Goal: Task Accomplishment & Management: Use online tool/utility

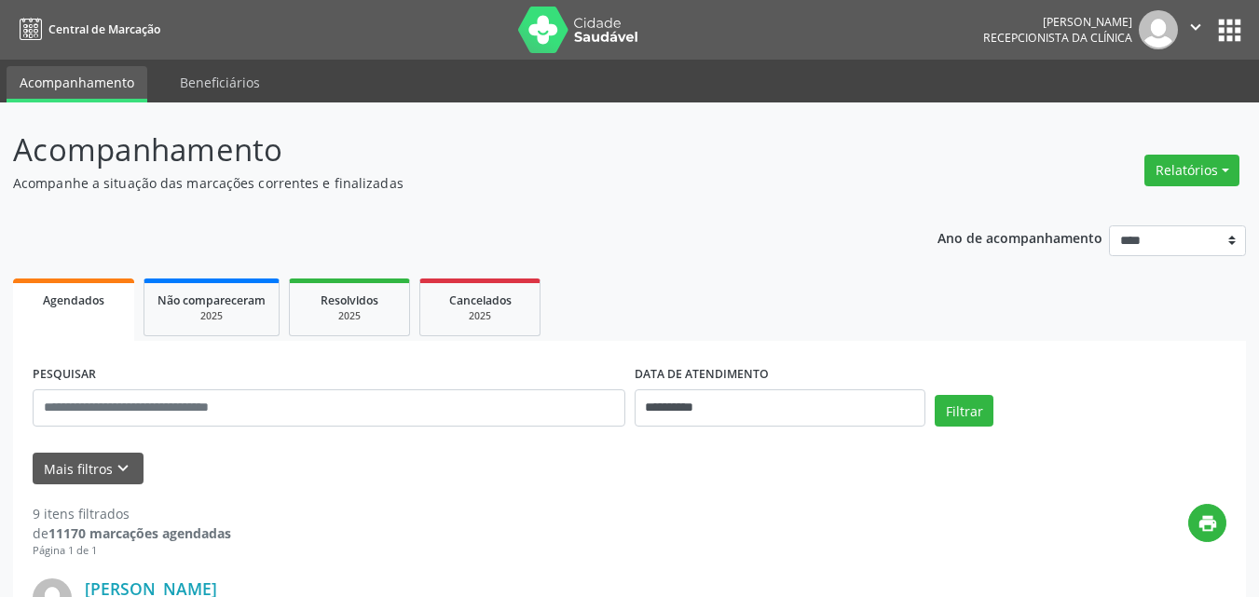
click at [1200, 152] on div "Relatórios Agendamentos Procedimentos realizados" at bounding box center [1192, 170] width 108 height 45
click at [1202, 173] on button "Relatórios" at bounding box center [1192, 171] width 95 height 32
click at [1066, 200] on link "Agendamentos" at bounding box center [1140, 211] width 200 height 26
select select "*"
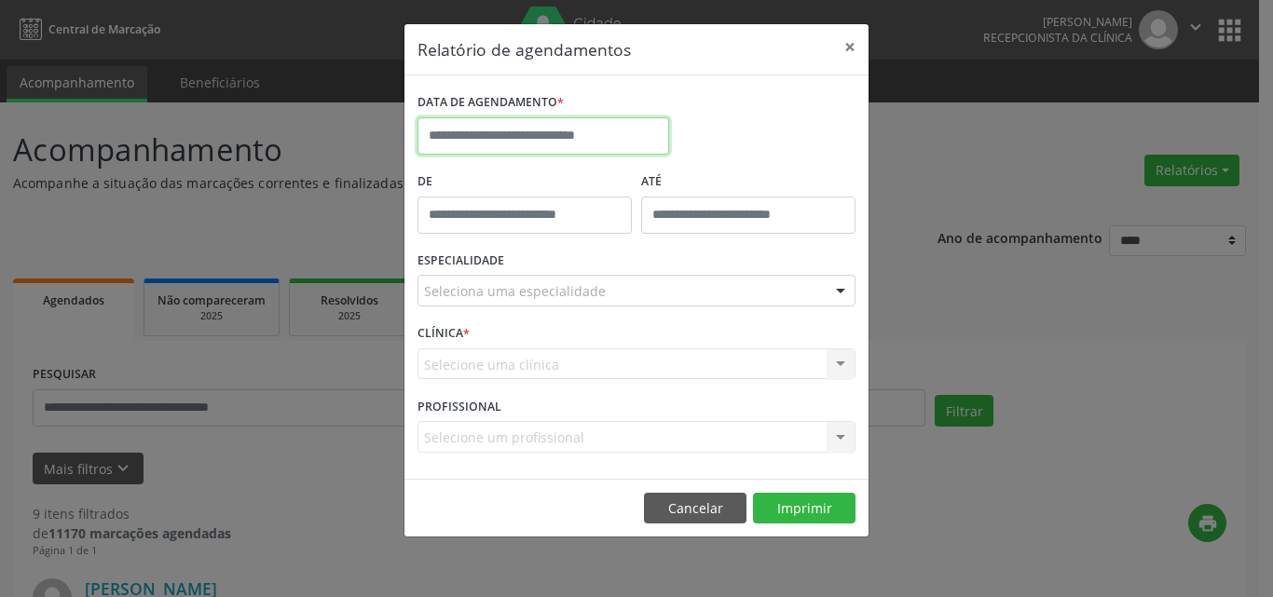
click at [493, 146] on input "text" at bounding box center [544, 135] width 252 height 37
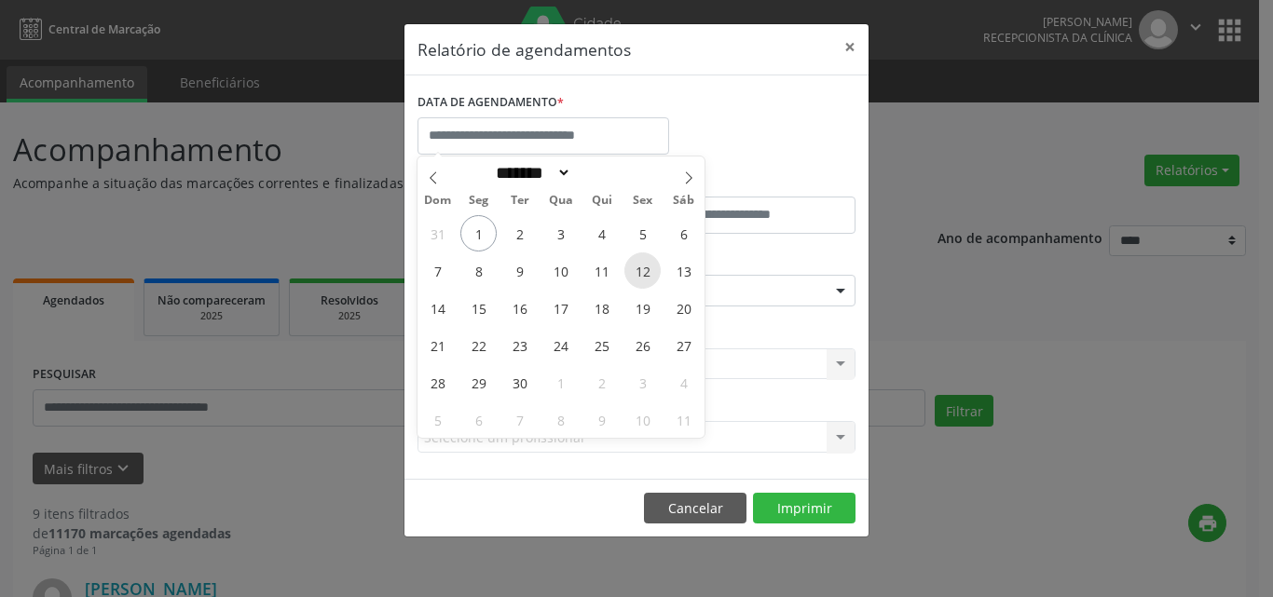
click at [641, 267] on span "12" at bounding box center [642, 271] width 36 height 36
type input "**********"
click at [693, 280] on span "13" at bounding box center [683, 271] width 36 height 36
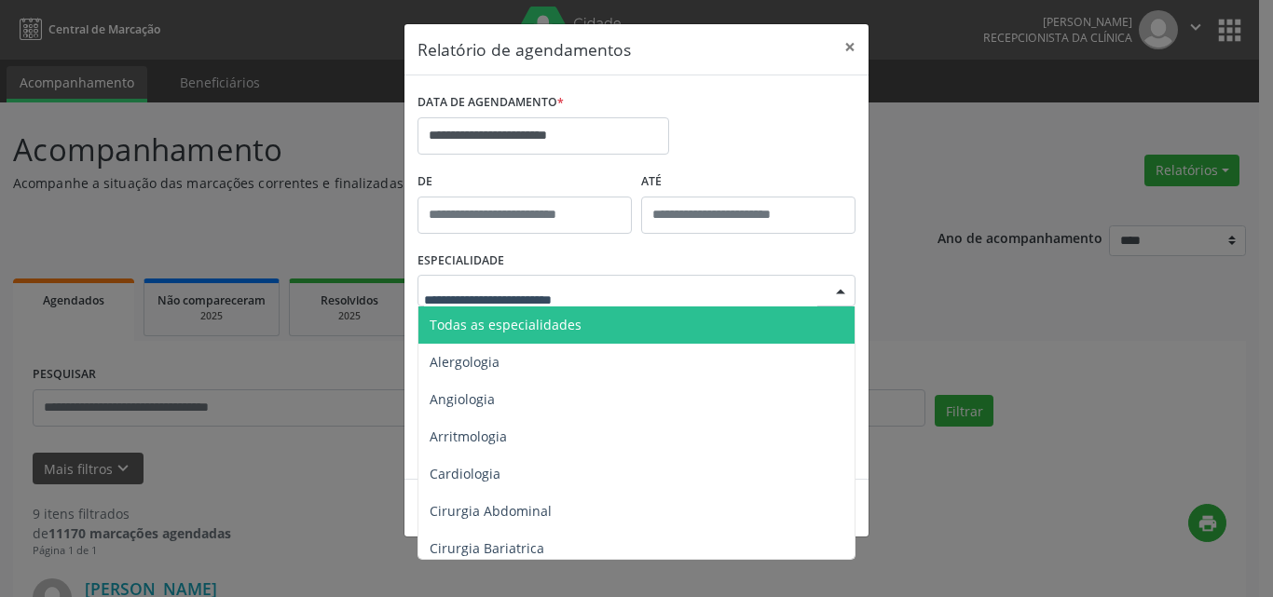
click at [628, 295] on div at bounding box center [637, 291] width 438 height 32
click at [649, 323] on span "Todas as especialidades" at bounding box center [637, 325] width 439 height 37
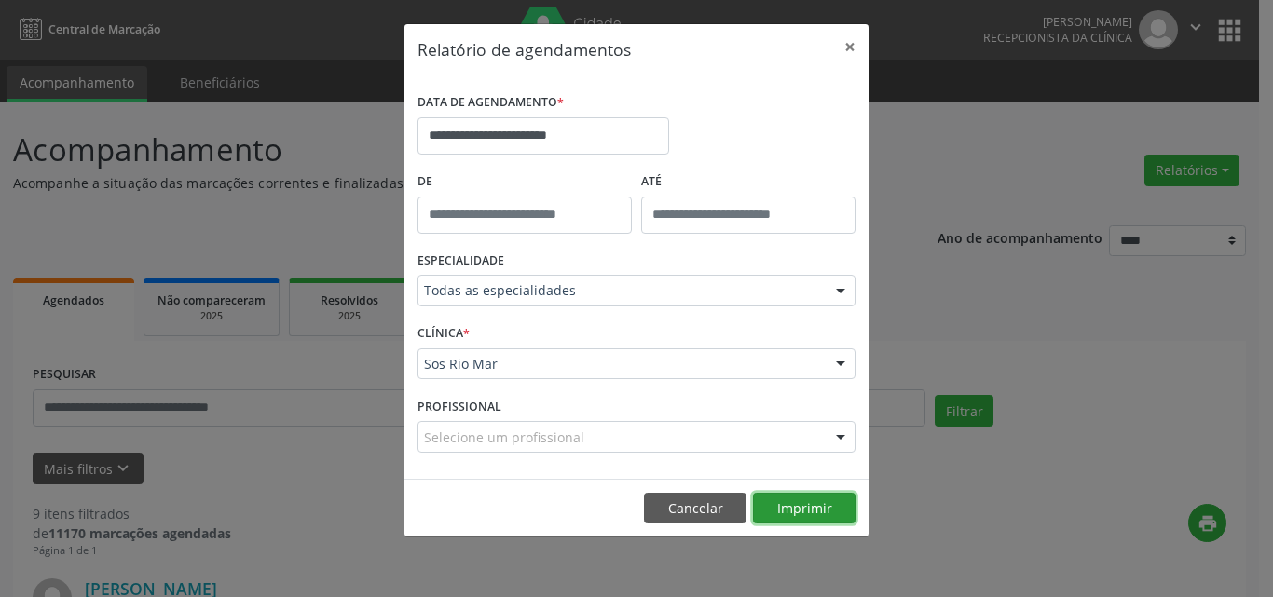
click at [815, 517] on button "Imprimir" at bounding box center [804, 509] width 103 height 32
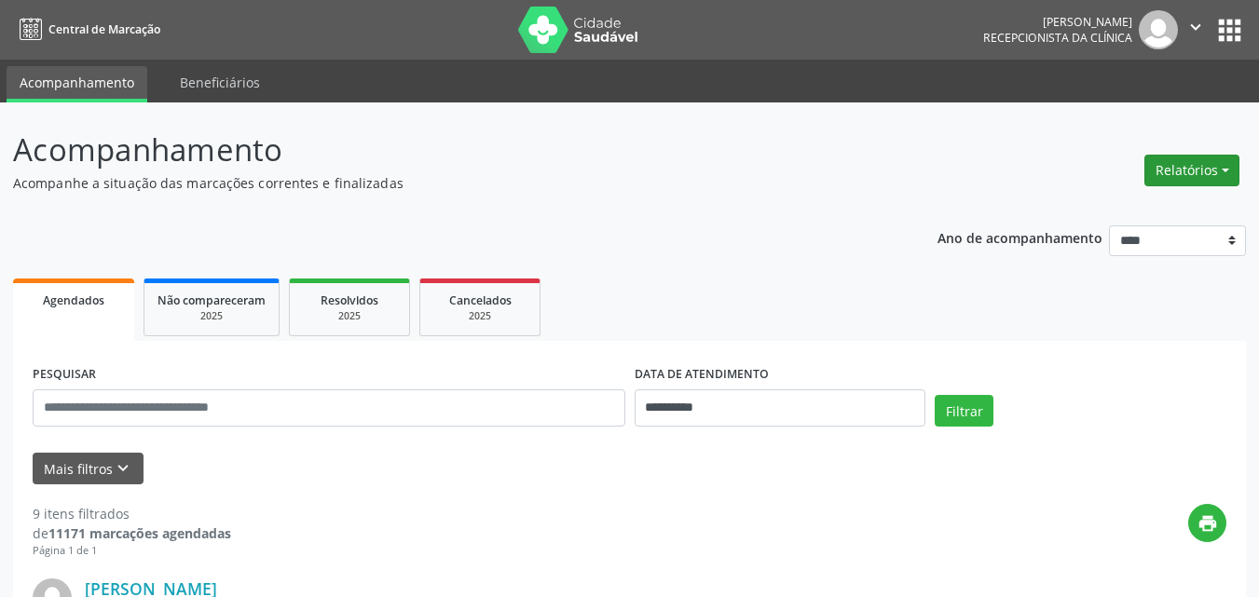
drag, startPoint x: 1160, startPoint y: 171, endPoint x: 993, endPoint y: 229, distance: 177.4
click at [1162, 171] on button "Relatórios" at bounding box center [1192, 171] width 95 height 32
click at [1099, 204] on link "Agendamentos" at bounding box center [1140, 211] width 200 height 26
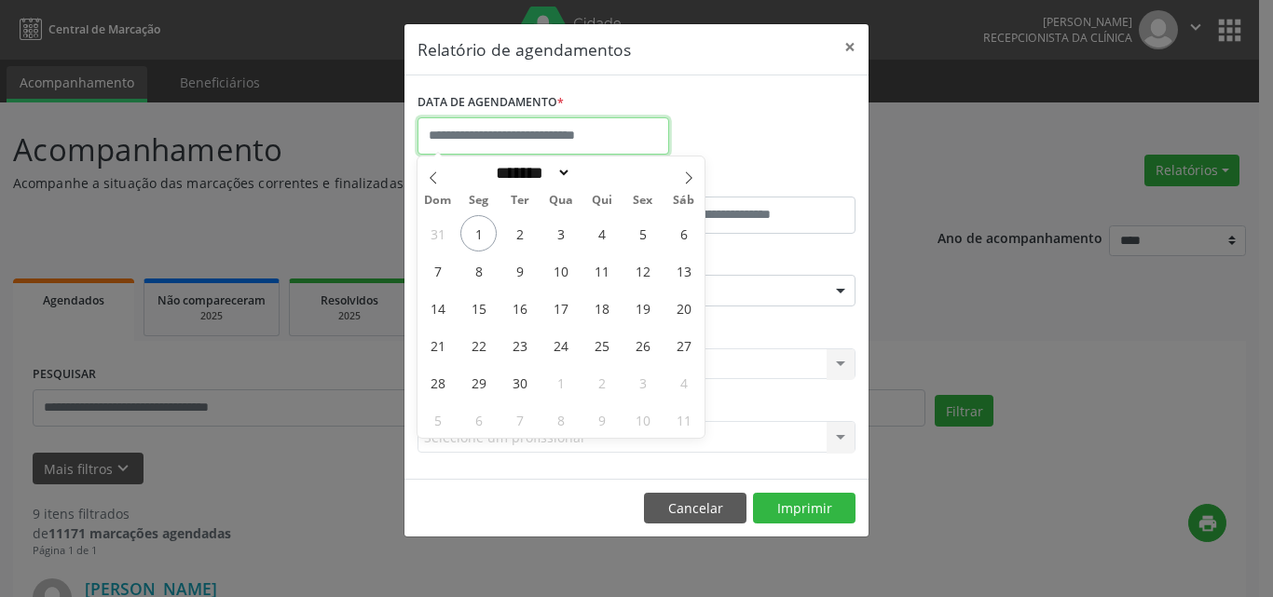
click at [555, 126] on input "text" at bounding box center [544, 135] width 252 height 37
click at [478, 342] on span "22" at bounding box center [478, 345] width 36 height 36
type input "**********"
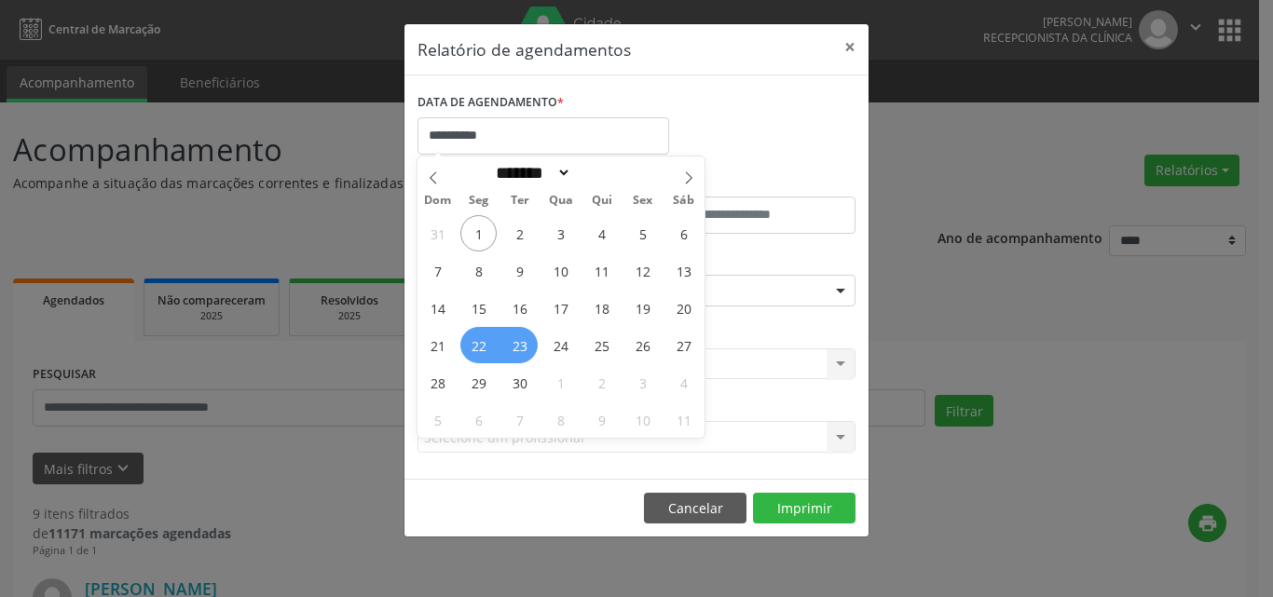
click at [507, 346] on span "23" at bounding box center [519, 345] width 36 height 36
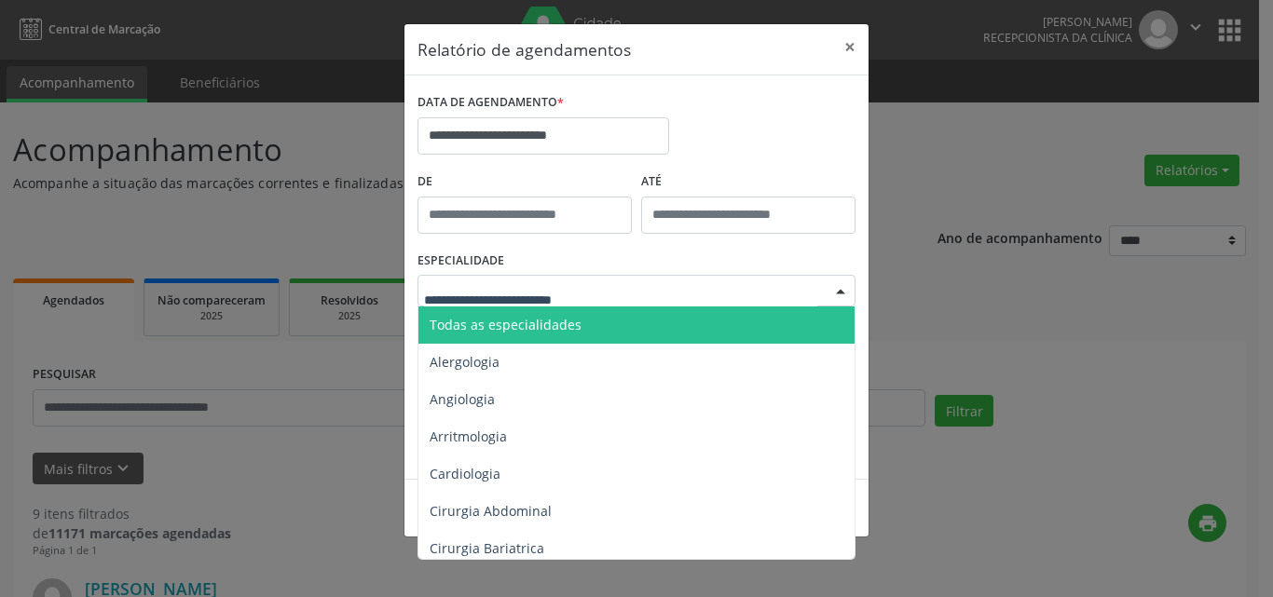
click at [571, 310] on span "Todas as especialidades" at bounding box center [637, 325] width 439 height 37
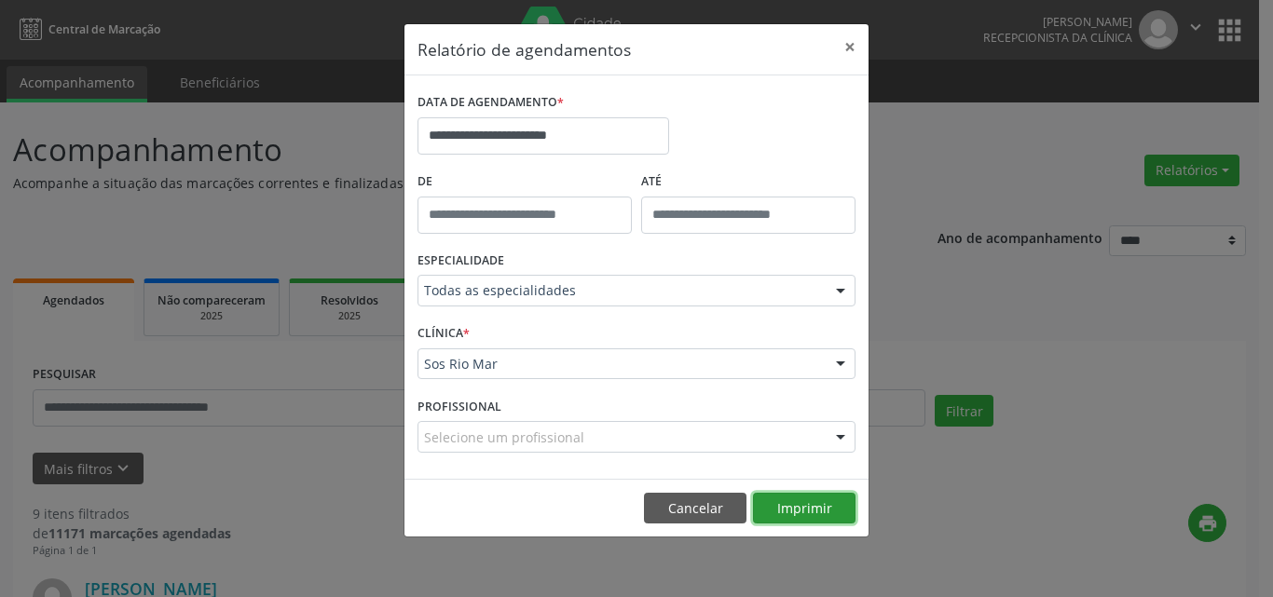
click at [818, 507] on button "Imprimir" at bounding box center [804, 509] width 103 height 32
